Goal: Information Seeking & Learning: Learn about a topic

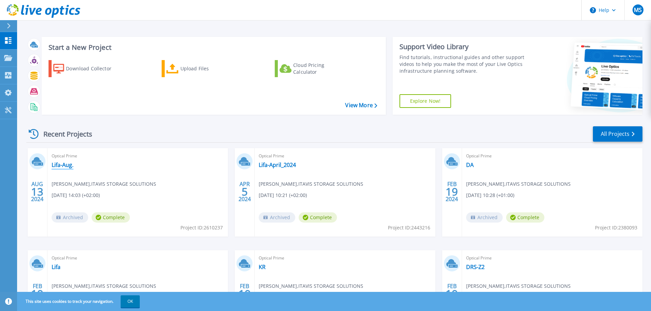
click at [59, 166] on link "Lifa-Aug." at bounding box center [63, 165] width 22 height 7
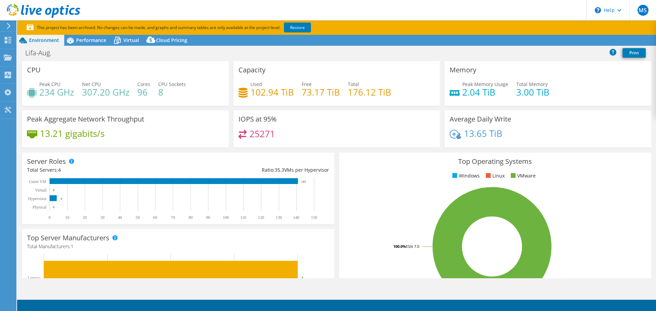
select select "EUFrankfurt"
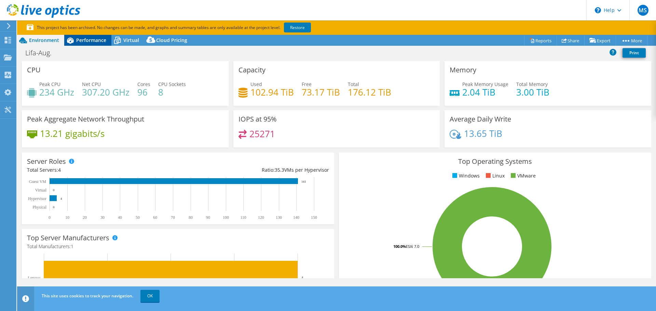
click at [79, 39] on span "Performance" at bounding box center [91, 40] width 30 height 6
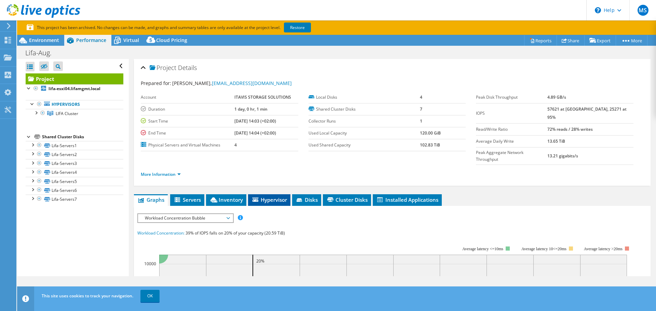
click at [272, 197] on span "Hypervisor" at bounding box center [270, 200] width 36 height 7
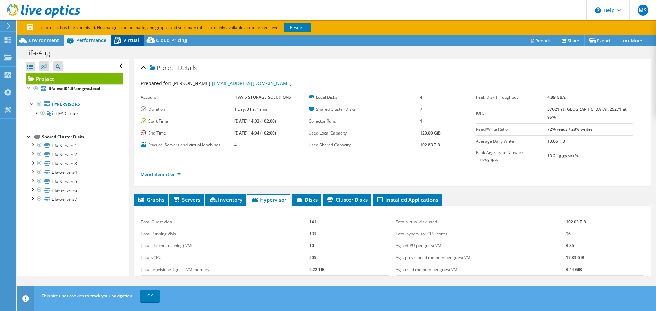
click at [113, 38] on icon at bounding box center [117, 41] width 12 height 12
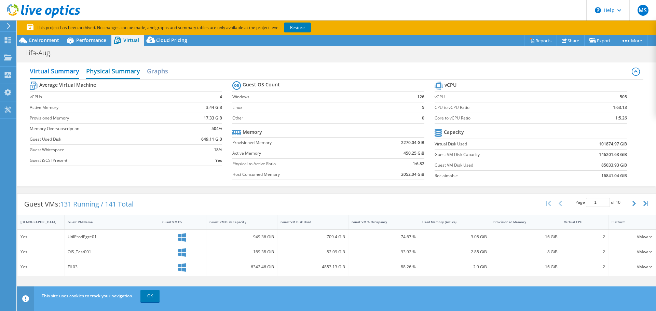
click at [113, 72] on h2 "Physical Summary" at bounding box center [113, 71] width 54 height 15
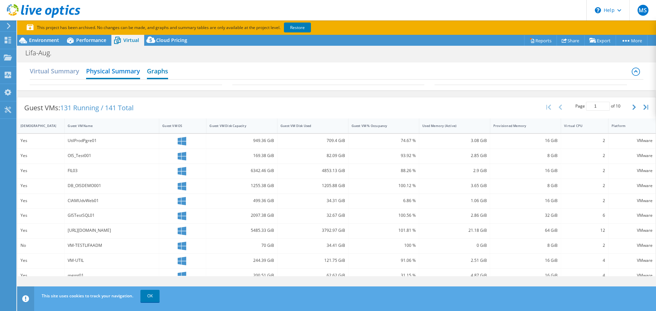
click at [160, 72] on h2 "Graphs" at bounding box center [157, 71] width 21 height 15
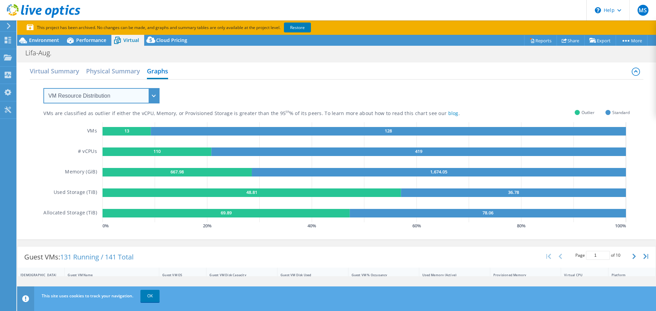
click at [138, 94] on select "VM Resource Distribution Provisioning Contrast Over Provisioning" at bounding box center [101, 95] width 116 height 15
select select "Provisioning Contrast"
click at [43, 88] on select "VM Resource Distribution Provisioning Contrast Over Provisioning" at bounding box center [101, 95] width 116 height 15
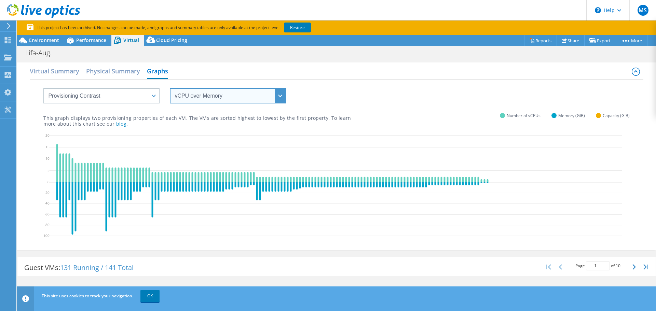
click at [183, 97] on select "vCPU over Memory vCPU over Capacity Memory over vCPU Memory over Capacity Capac…" at bounding box center [228, 95] width 116 height 15
select select "vCPU over Capacity"
click at [170, 88] on select "vCPU over Memory vCPU over Capacity Memory over vCPU Memory over Capacity Capac…" at bounding box center [228, 95] width 116 height 15
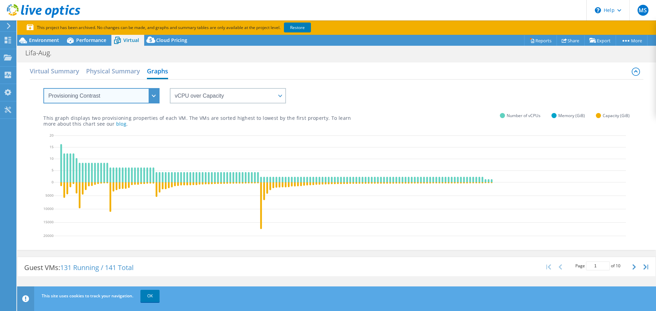
click at [115, 96] on select "VM Resource Distribution Provisioning Contrast Over Provisioning" at bounding box center [101, 95] width 116 height 15
select select "Over Provisioning"
click at [43, 88] on select "VM Resource Distribution Provisioning Contrast Over Provisioning" at bounding box center [101, 95] width 116 height 15
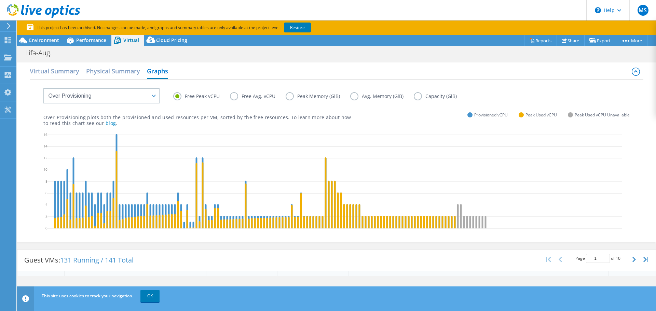
click at [249, 96] on label "Free Avg. vCPU" at bounding box center [258, 96] width 56 height 8
click at [0, 0] on input "Free Avg. vCPU" at bounding box center [0, 0] width 0 height 0
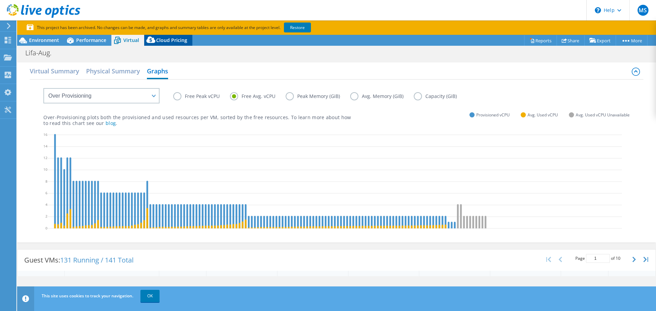
click at [163, 40] on span "Cloud Pricing" at bounding box center [171, 40] width 31 height 6
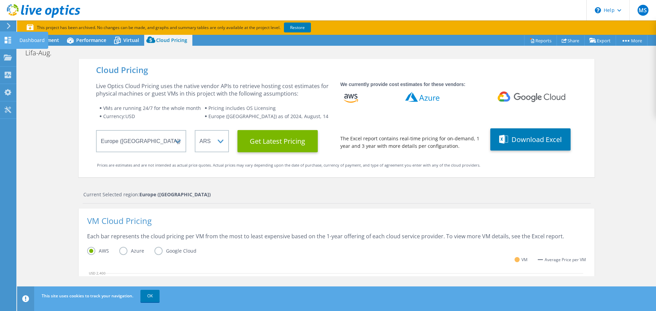
click at [10, 38] on icon at bounding box center [8, 40] width 8 height 6
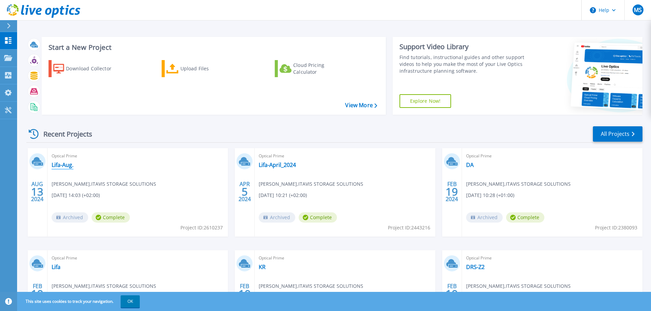
click at [57, 165] on link "Lifa-Aug." at bounding box center [63, 165] width 22 height 7
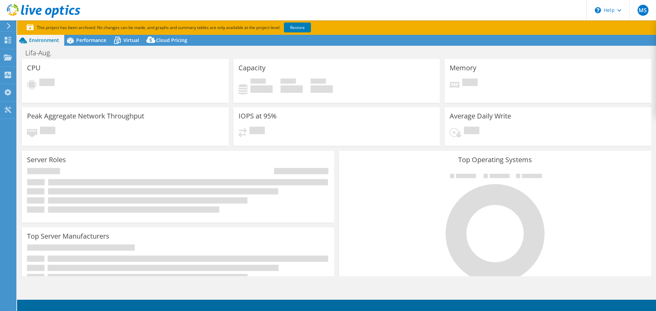
select select "USD"
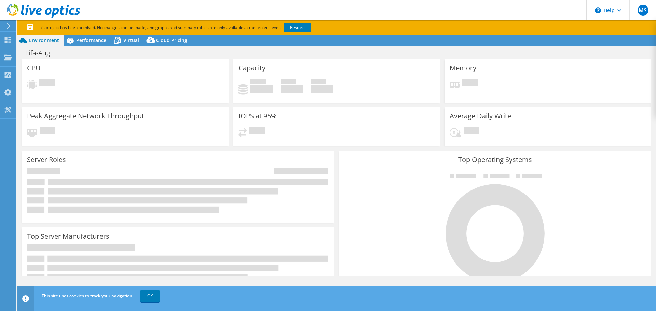
select select "EUFrankfurt"
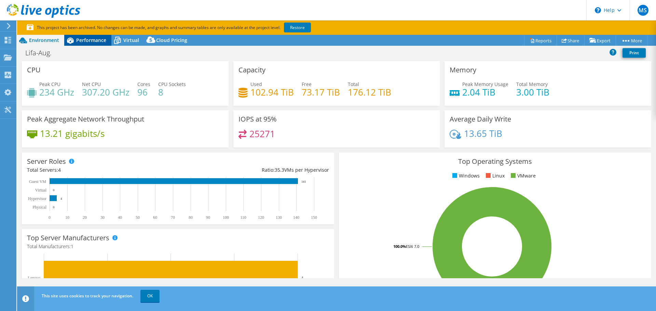
click at [86, 39] on span "Performance" at bounding box center [91, 40] width 30 height 6
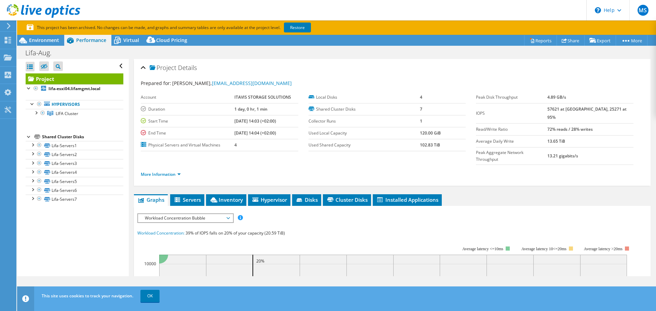
click at [26, 136] on div at bounding box center [29, 136] width 7 height 7
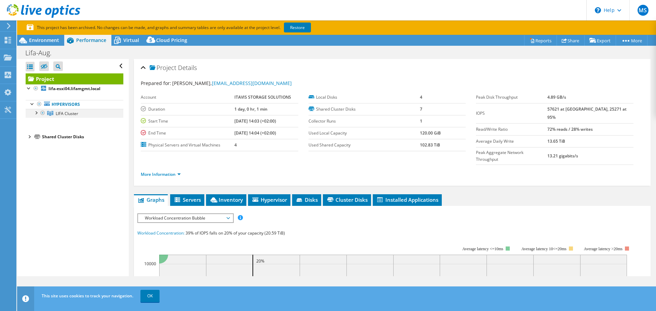
click at [35, 113] on div at bounding box center [35, 112] width 7 height 7
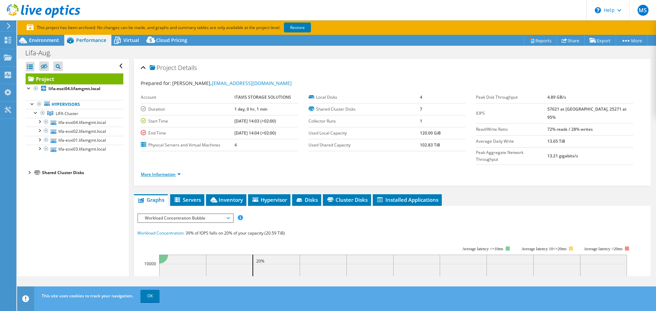
click at [174, 172] on link "More Information" at bounding box center [161, 175] width 40 height 6
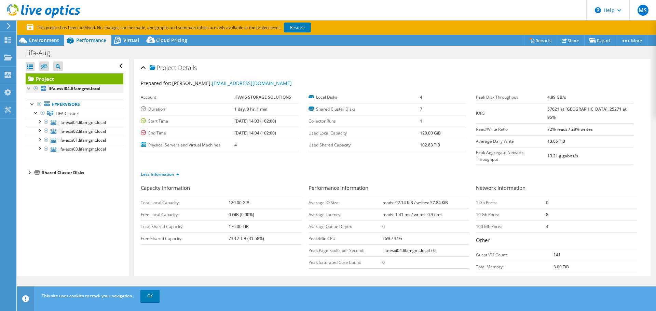
click at [27, 89] on div at bounding box center [29, 87] width 7 height 7
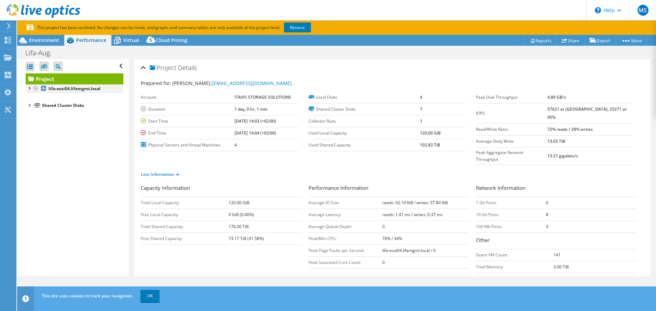
click at [27, 89] on div at bounding box center [29, 87] width 7 height 7
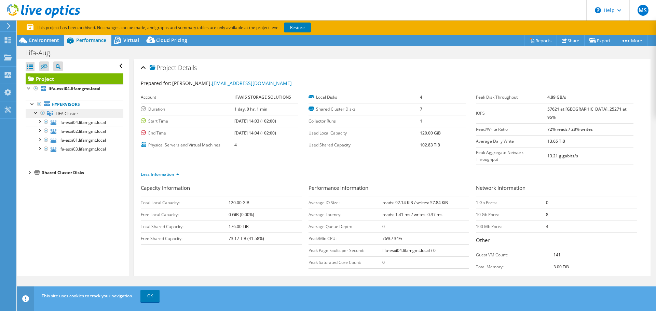
click at [68, 112] on span "LIFA Cluster" at bounding box center [67, 114] width 23 height 6
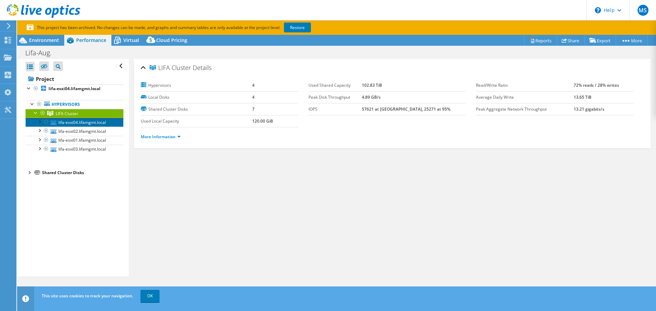
click at [86, 123] on link "lifa-esxi04.lifamgmt.local" at bounding box center [75, 122] width 98 height 9
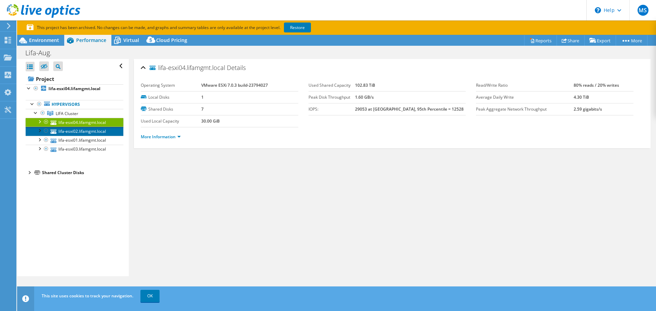
click at [83, 130] on link "lifa-esxi02.lifamgmt.local" at bounding box center [75, 131] width 98 height 9
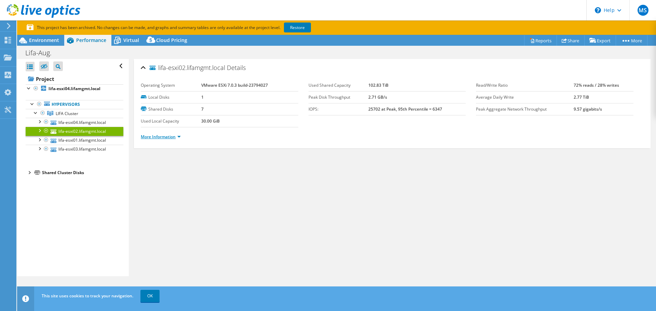
click at [163, 135] on link "More Information" at bounding box center [161, 137] width 40 height 6
